Goal: Entertainment & Leisure: Consume media (video, audio)

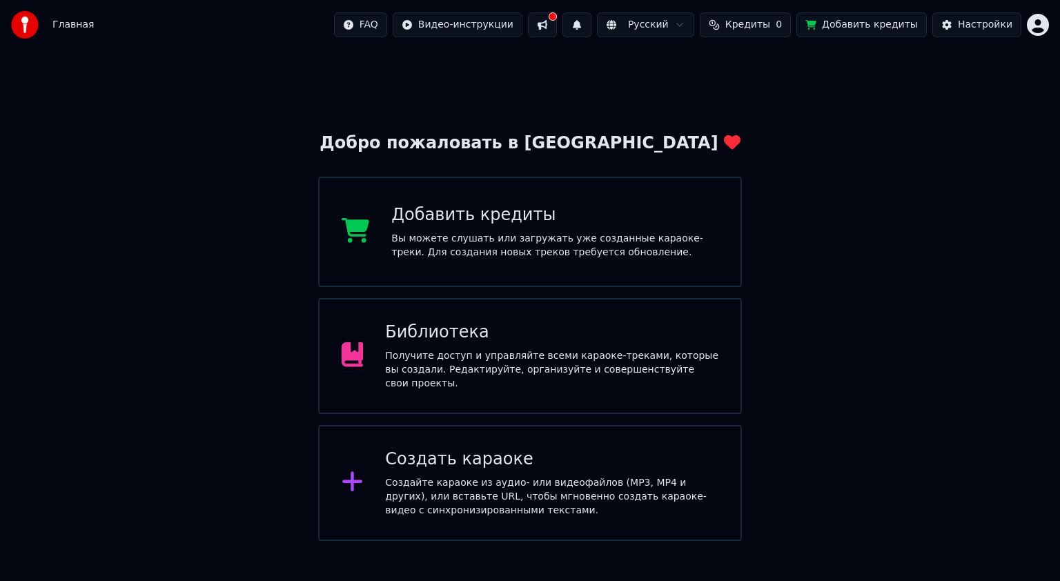
click at [493, 350] on div "Библиотека Получите доступ и управляйте всеми караоке-треками, которые вы созда…" at bounding box center [551, 356] width 333 height 69
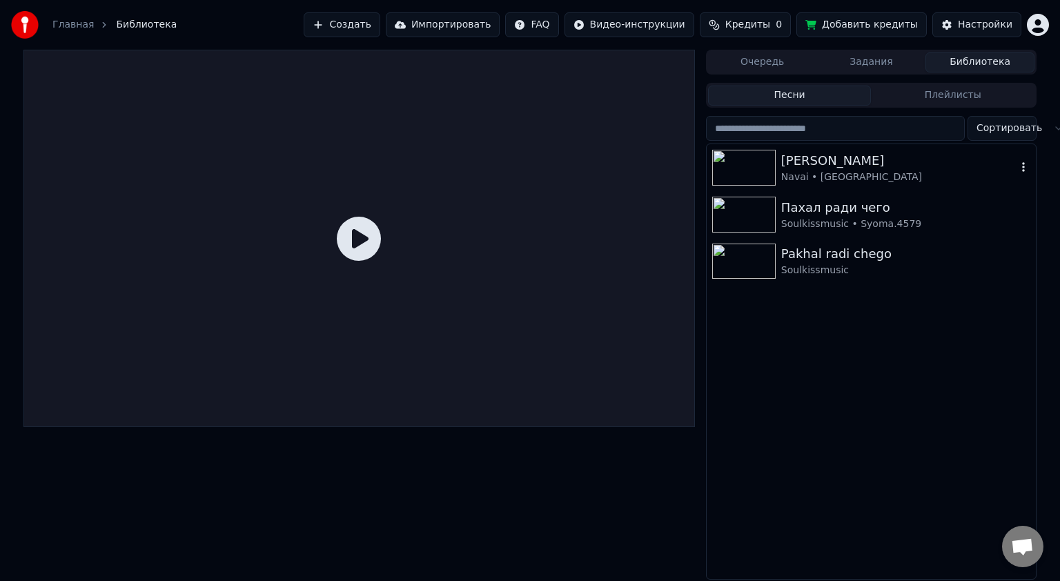
click at [811, 169] on div "[PERSON_NAME]" at bounding box center [898, 160] width 235 height 19
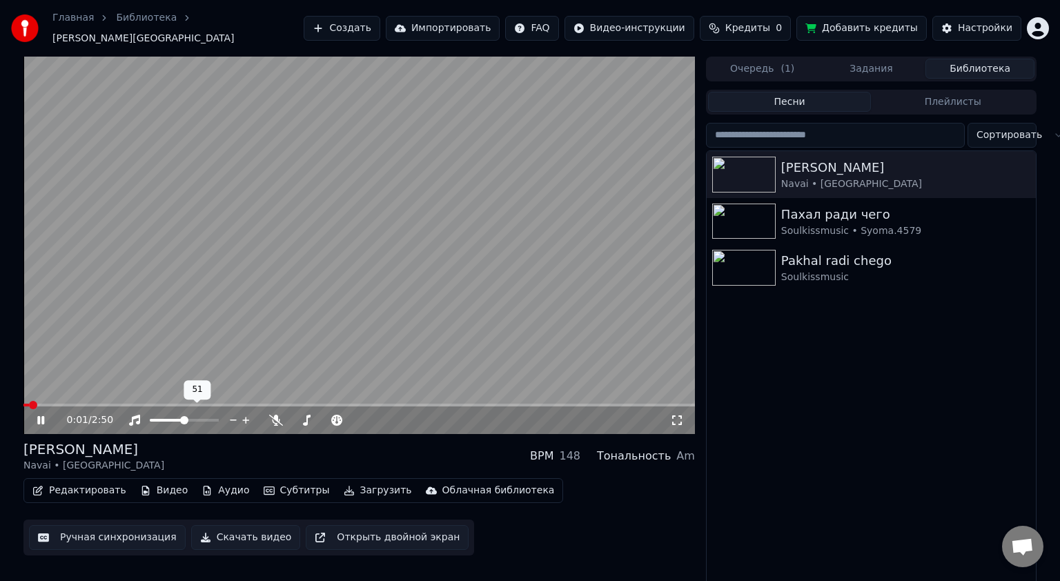
click at [185, 416] on span at bounding box center [184, 420] width 8 height 8
click at [681, 415] on icon at bounding box center [677, 420] width 10 height 10
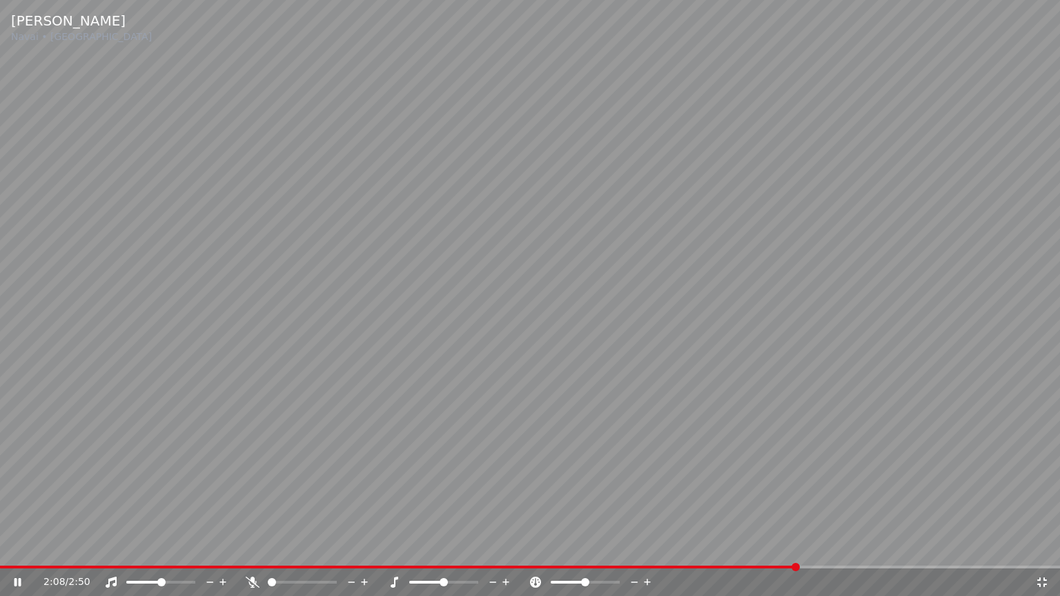
click at [440, 323] on video at bounding box center [530, 298] width 1060 height 596
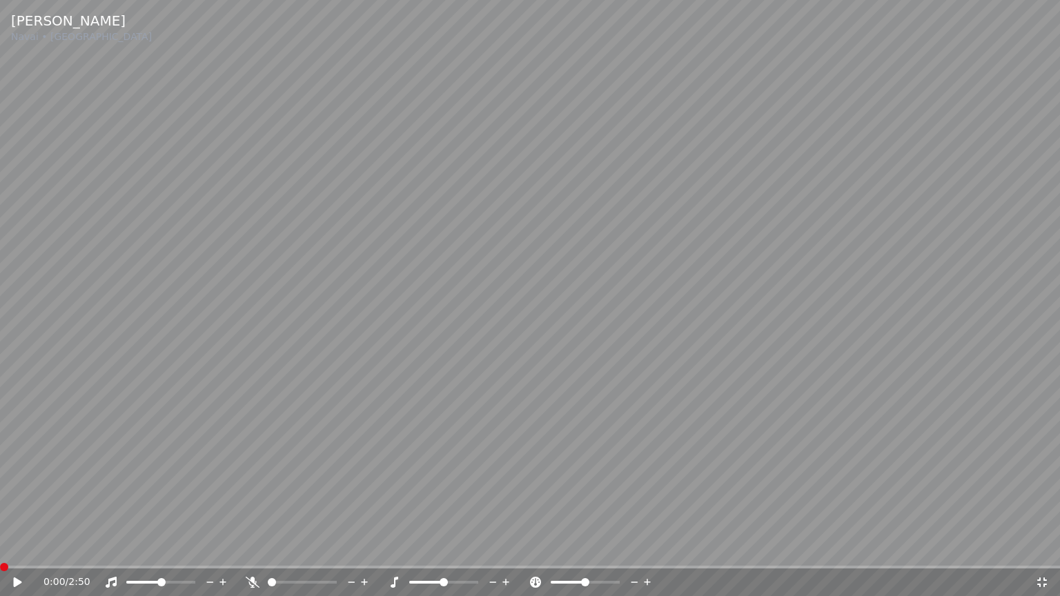
click at [0, 563] on span at bounding box center [4, 567] width 8 height 8
click at [1045, 580] on icon at bounding box center [1042, 582] width 14 height 11
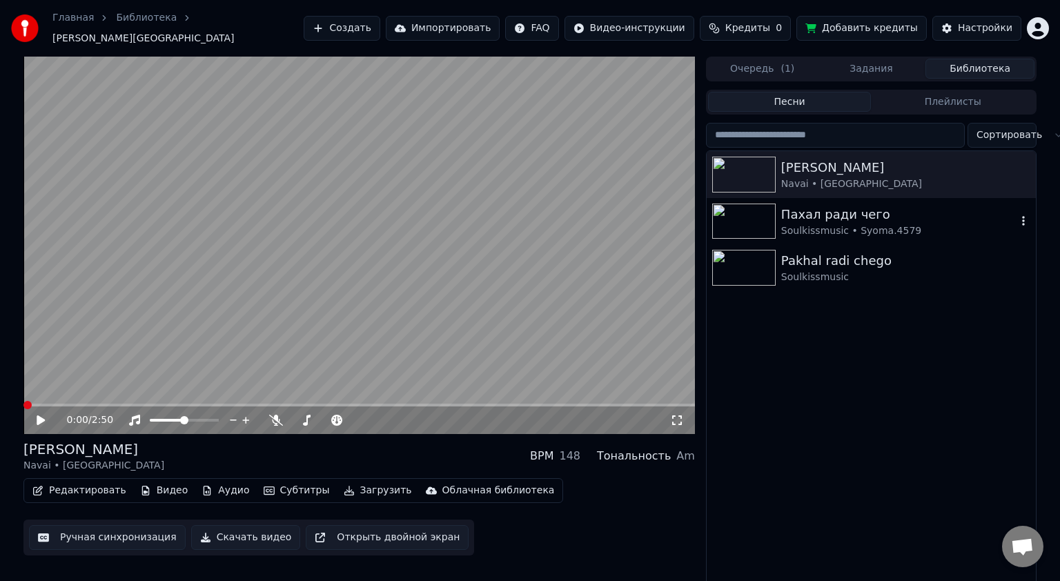
click at [820, 214] on div "Пахал ради чего" at bounding box center [898, 214] width 235 height 19
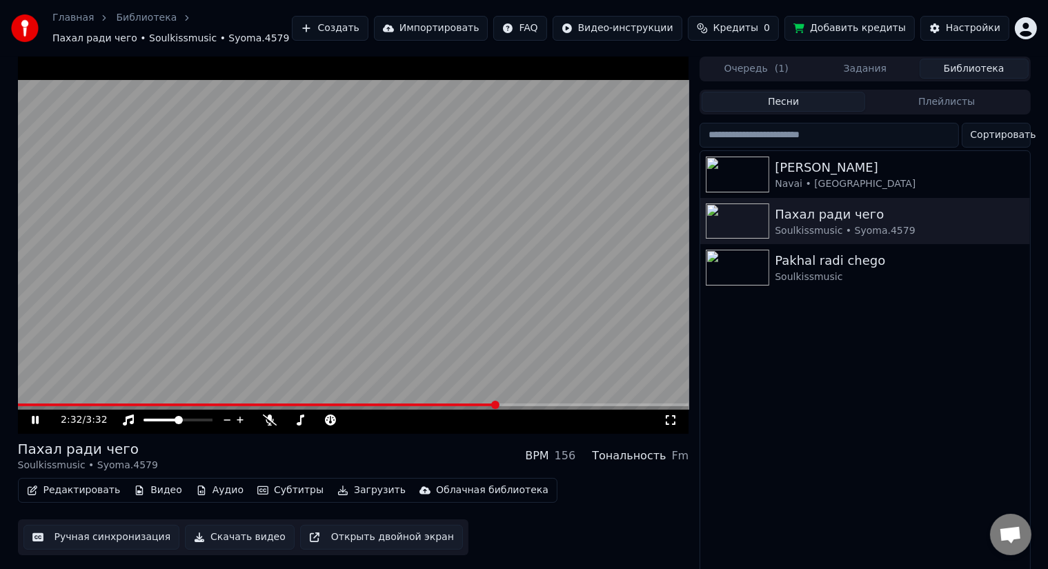
click at [395, 227] on video at bounding box center [353, 245] width 671 height 377
click at [808, 171] on div "[PERSON_NAME]" at bounding box center [892, 167] width 235 height 19
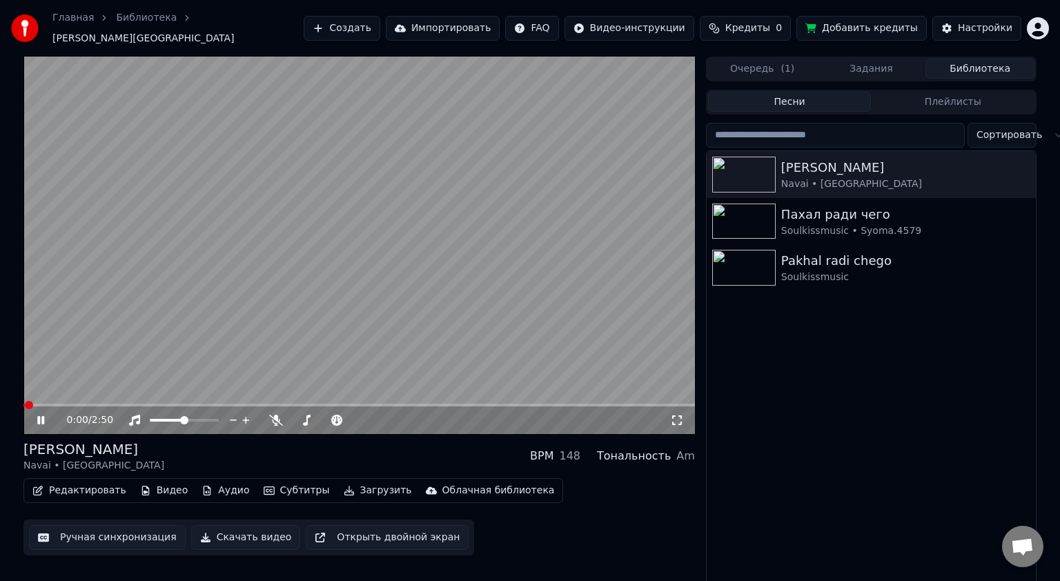
click at [292, 211] on video at bounding box center [358, 245] width 671 height 377
click at [23, 401] on span at bounding box center [27, 405] width 8 height 8
click at [188, 416] on span at bounding box center [184, 420] width 8 height 8
click at [188, 416] on span at bounding box center [187, 420] width 8 height 8
click at [186, 416] on span at bounding box center [187, 420] width 8 height 8
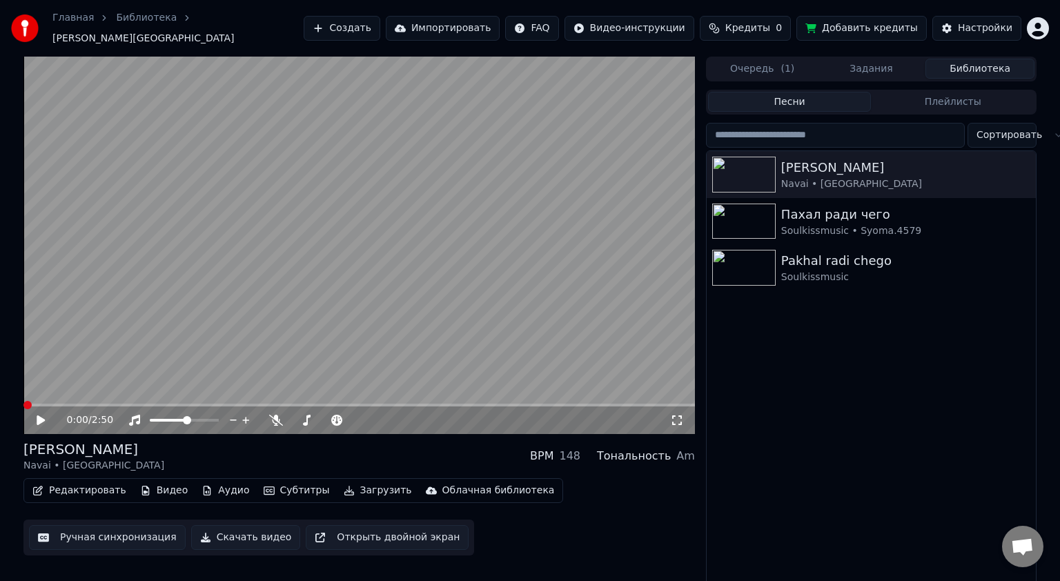
click at [39, 415] on icon at bounding box center [41, 420] width 8 height 10
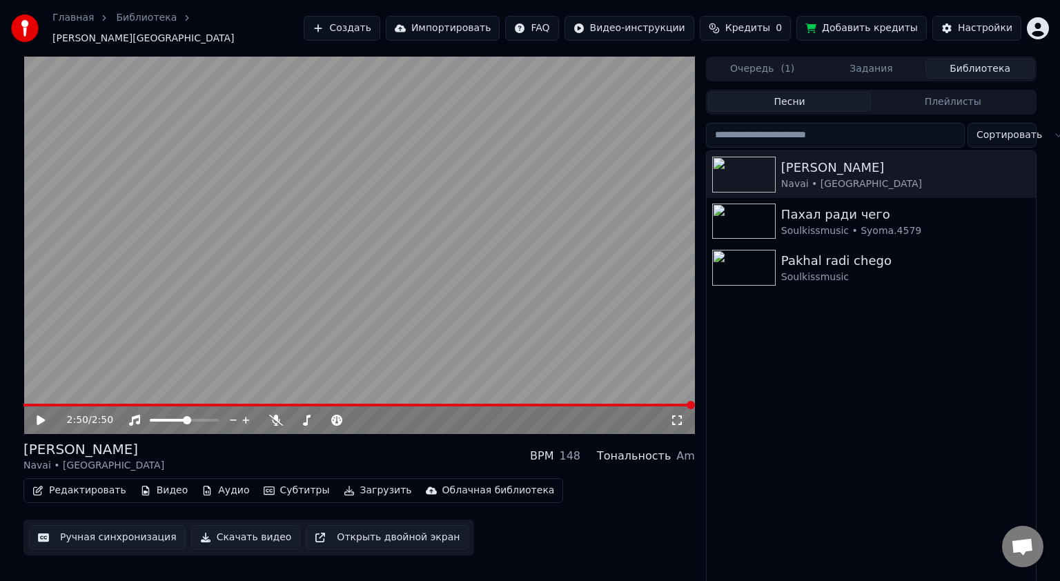
click at [676, 415] on icon at bounding box center [677, 420] width 14 height 11
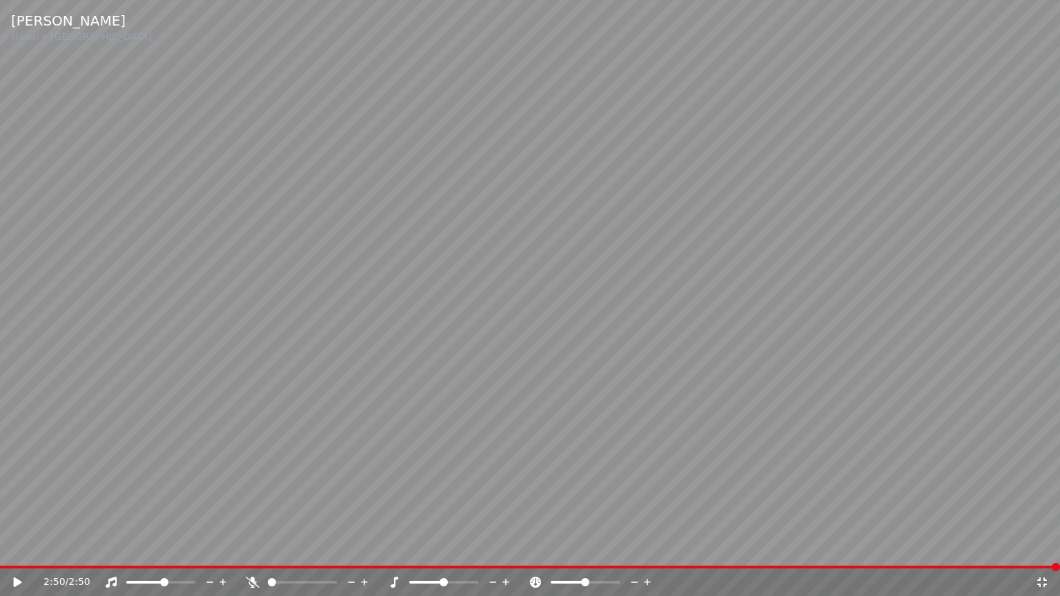
click at [433, 286] on video at bounding box center [530, 298] width 1060 height 596
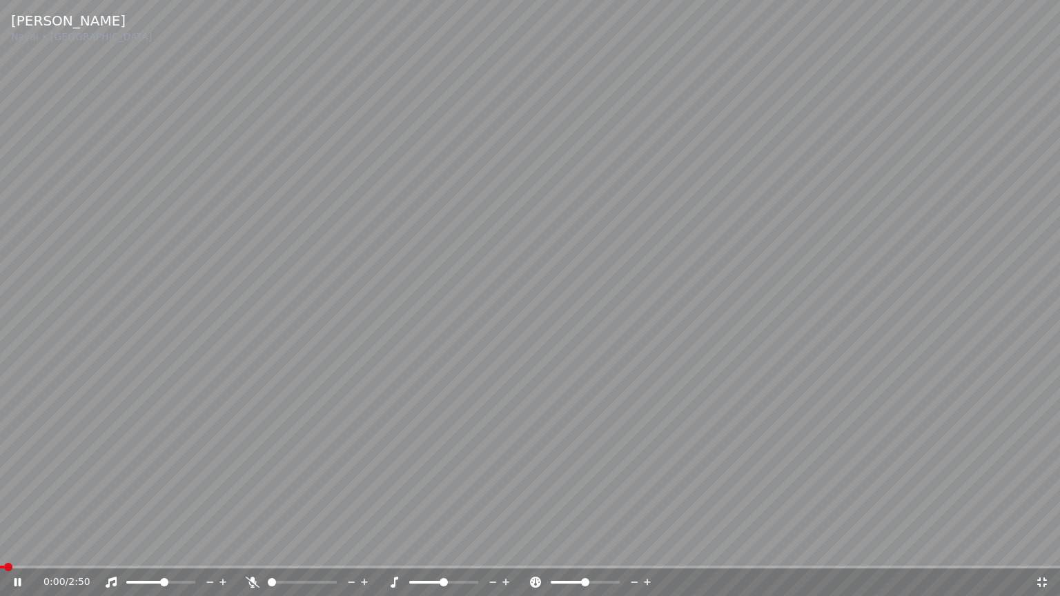
click at [281, 390] on video at bounding box center [530, 298] width 1060 height 596
click at [1043, 579] on icon at bounding box center [1042, 582] width 10 height 10
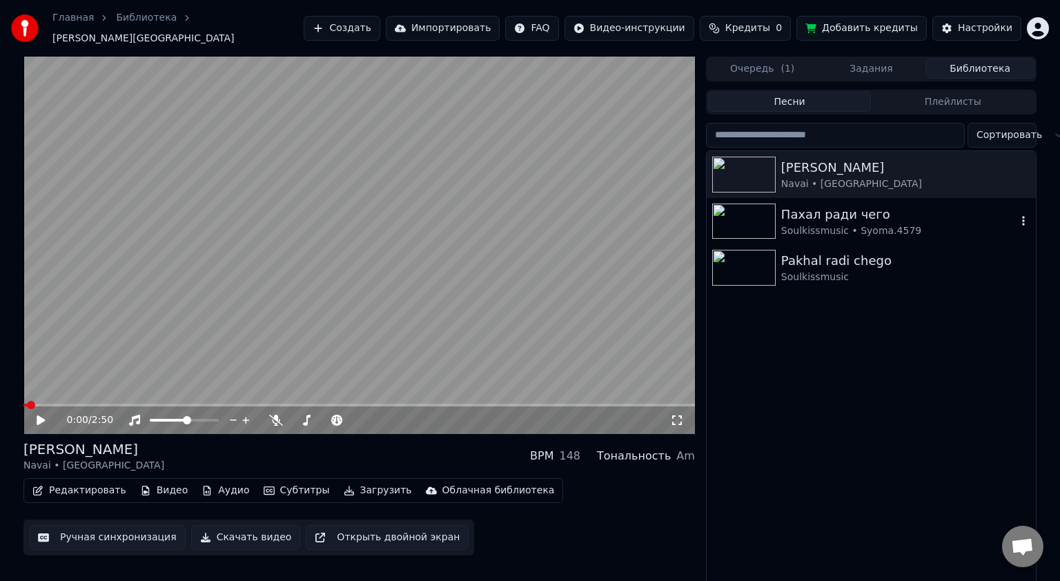
click at [807, 206] on div "Пахал ради чего" at bounding box center [898, 214] width 235 height 19
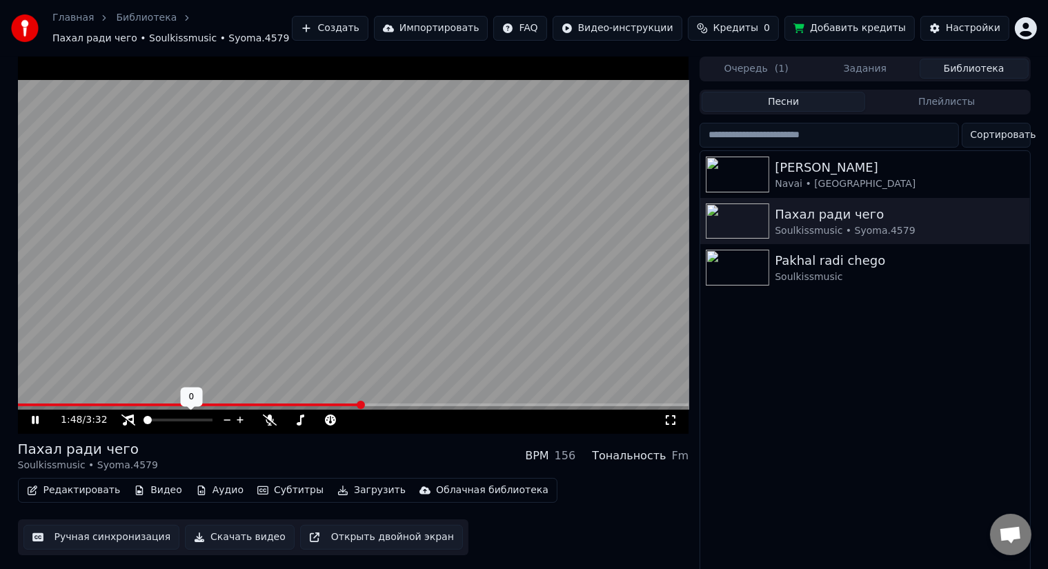
click at [144, 424] on span at bounding box center [148, 420] width 8 height 8
click at [31, 422] on icon at bounding box center [45, 420] width 32 height 11
